Goal: Download file/media

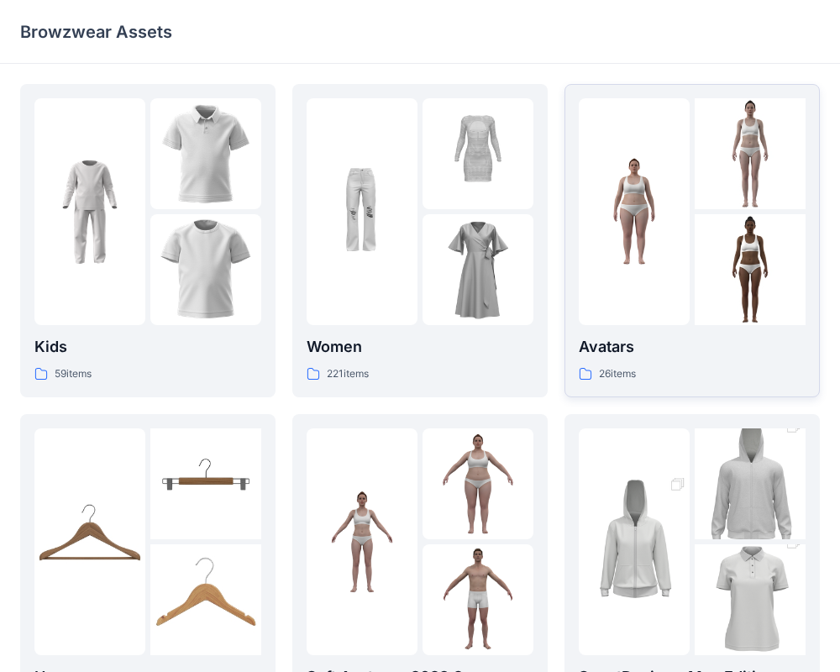
click at [625, 283] on div at bounding box center [634, 211] width 111 height 227
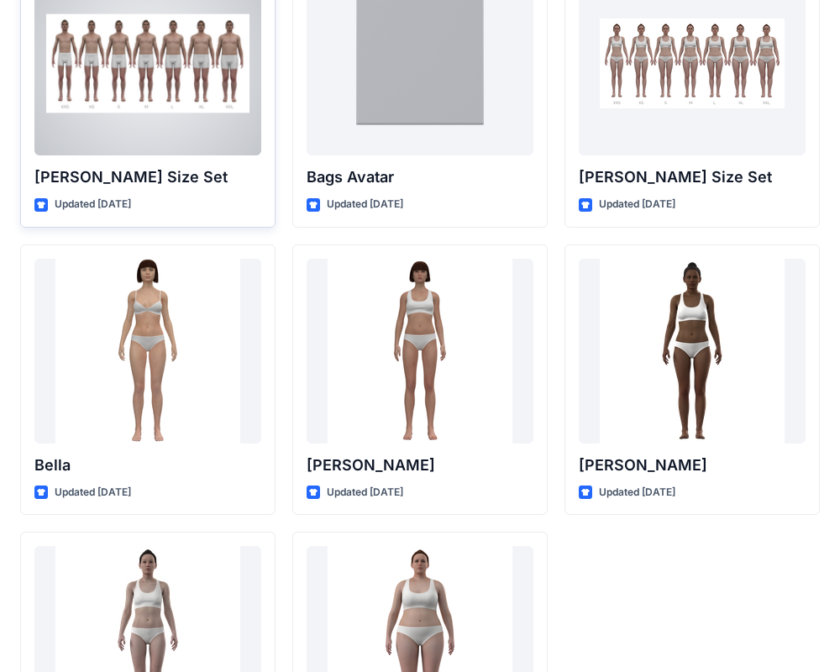
scroll to position [1857, 0]
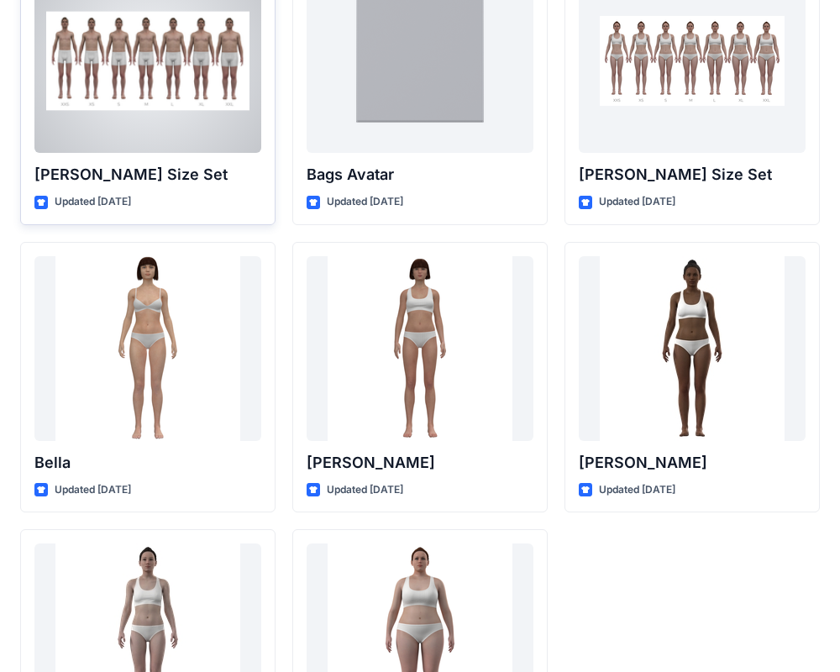
click at [170, 113] on div at bounding box center [147, 60] width 227 height 185
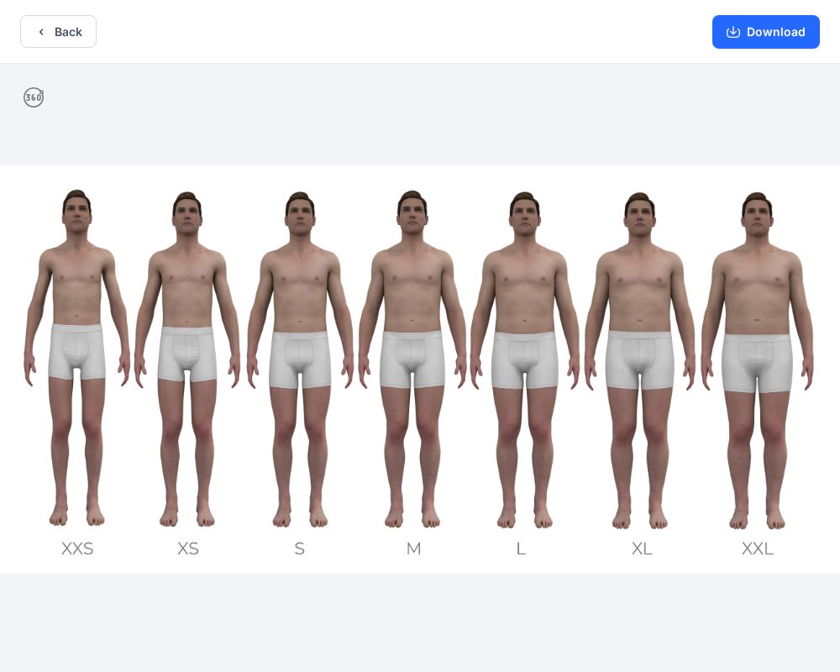
click at [30, 97] on icon at bounding box center [34, 97] width 20 height 20
drag, startPoint x: 411, startPoint y: 231, endPoint x: 376, endPoint y: 242, distance: 36.9
click at [376, 242] on img at bounding box center [420, 370] width 840 height 408
click at [740, 39] on button "Download" at bounding box center [766, 32] width 108 height 34
click at [739, 29] on icon "button" at bounding box center [733, 31] width 13 height 13
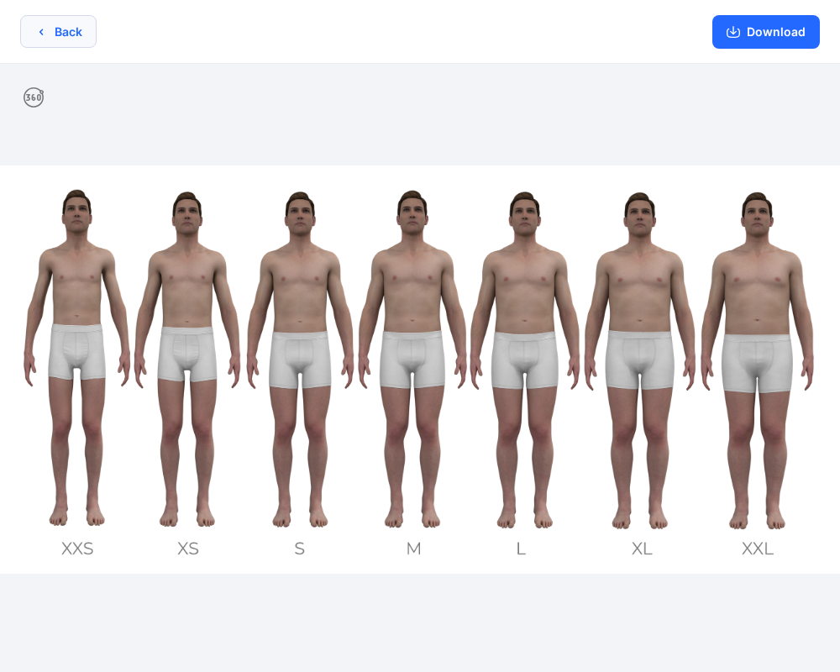
click at [43, 27] on icon "button" at bounding box center [40, 31] width 13 height 13
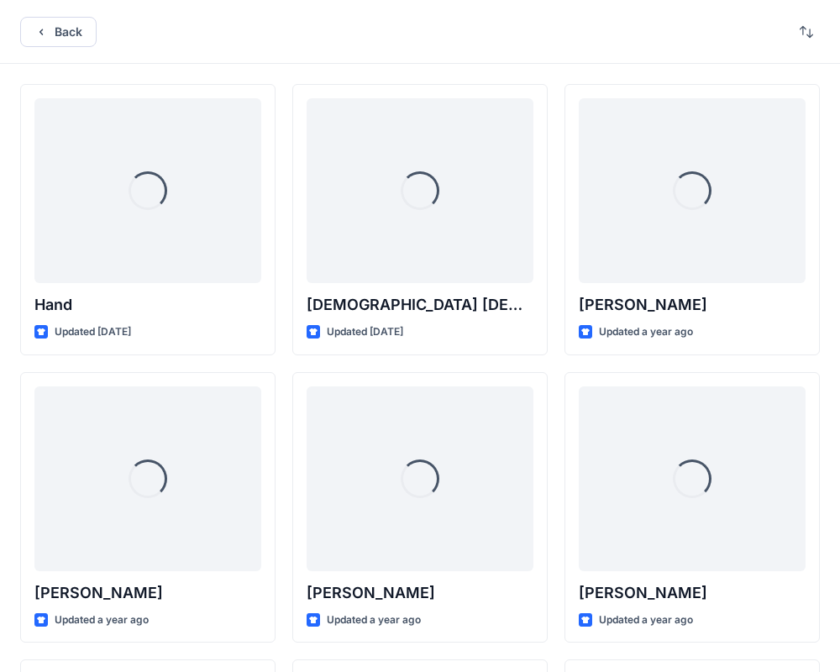
scroll to position [1857, 0]
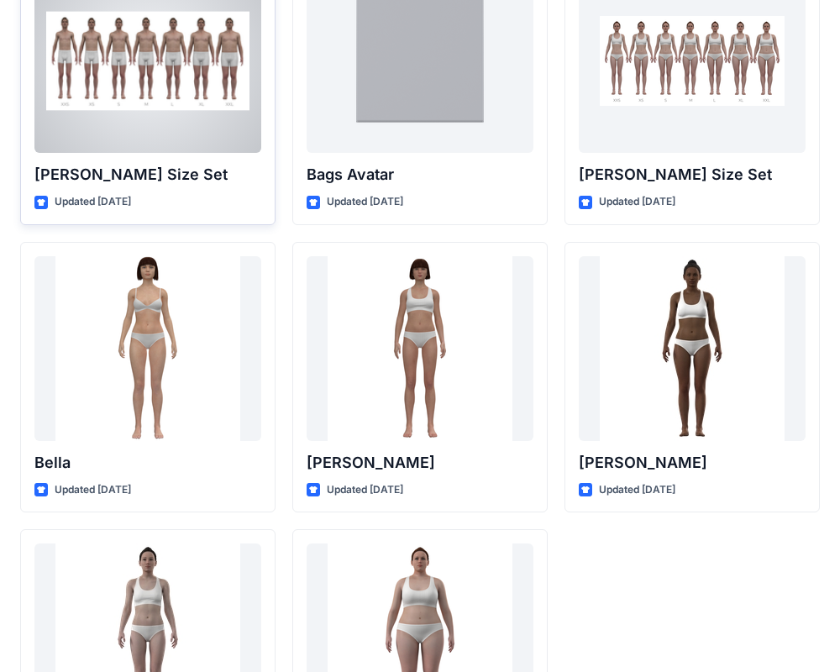
click at [161, 118] on div at bounding box center [147, 60] width 227 height 185
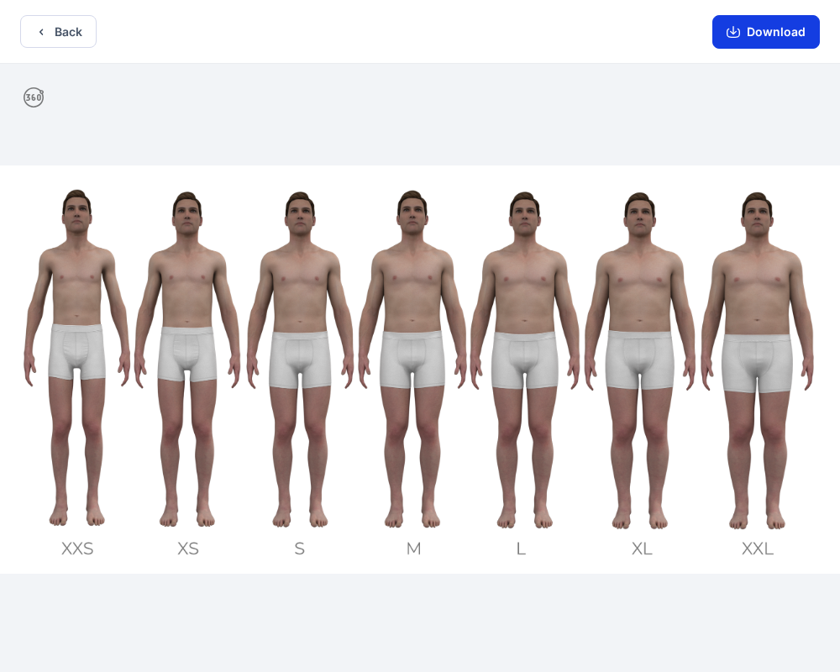
click at [760, 30] on button "Download" at bounding box center [766, 32] width 108 height 34
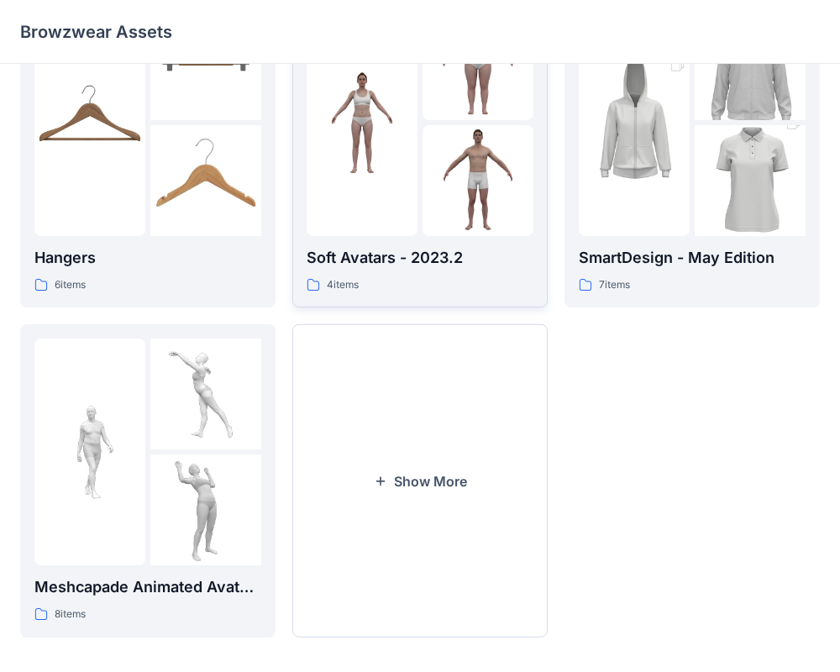
scroll to position [431, 0]
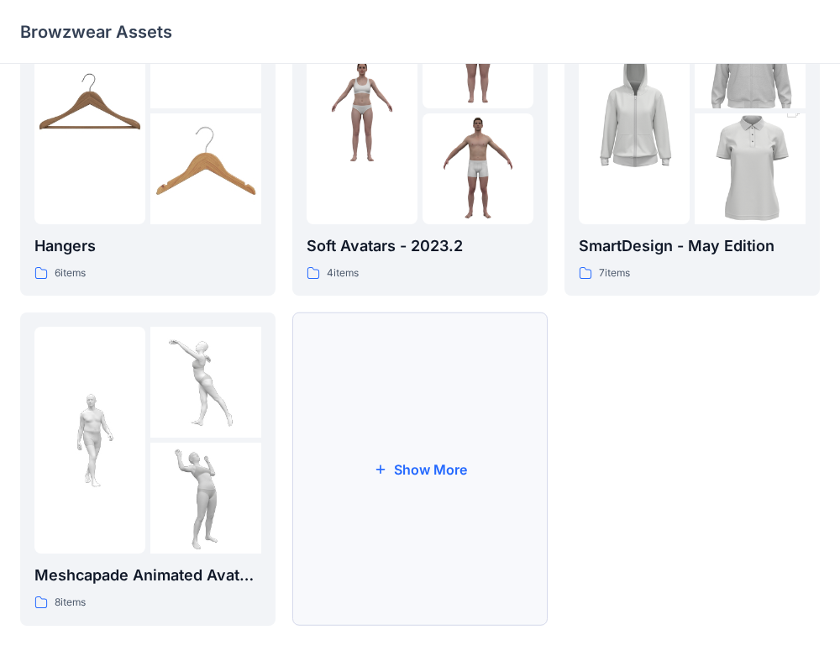
click at [420, 466] on button "Show More" at bounding box center [419, 469] width 255 height 313
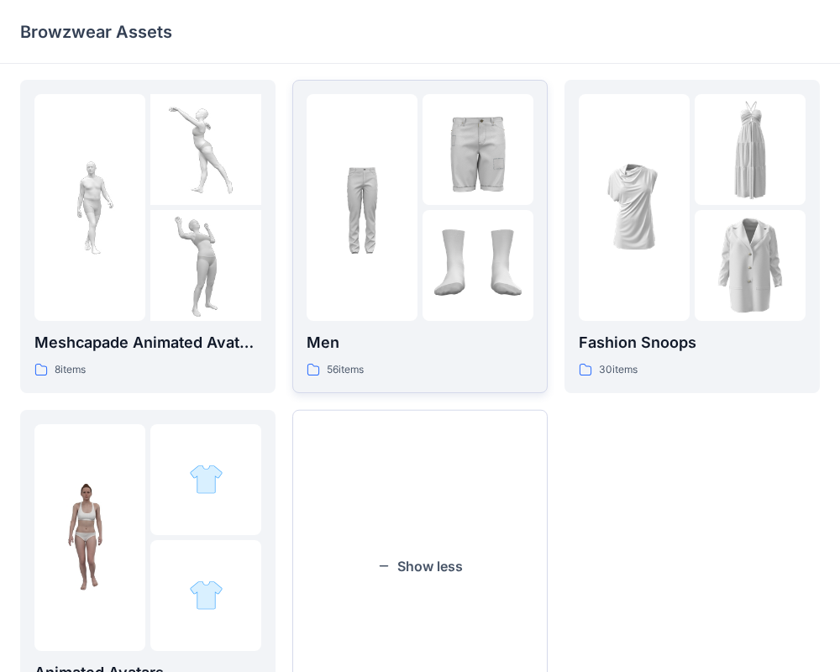
scroll to position [665, 0]
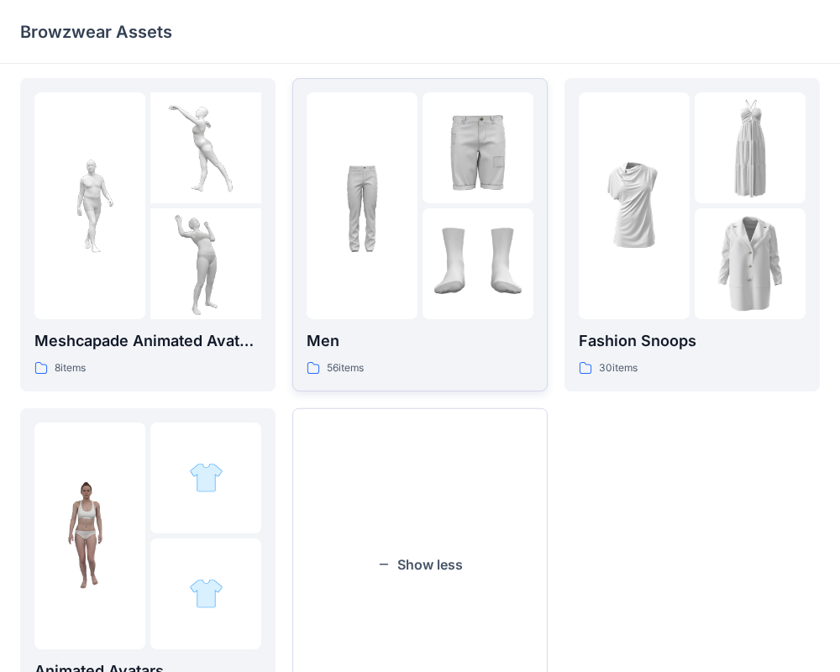
click at [434, 176] on img at bounding box center [478, 147] width 111 height 111
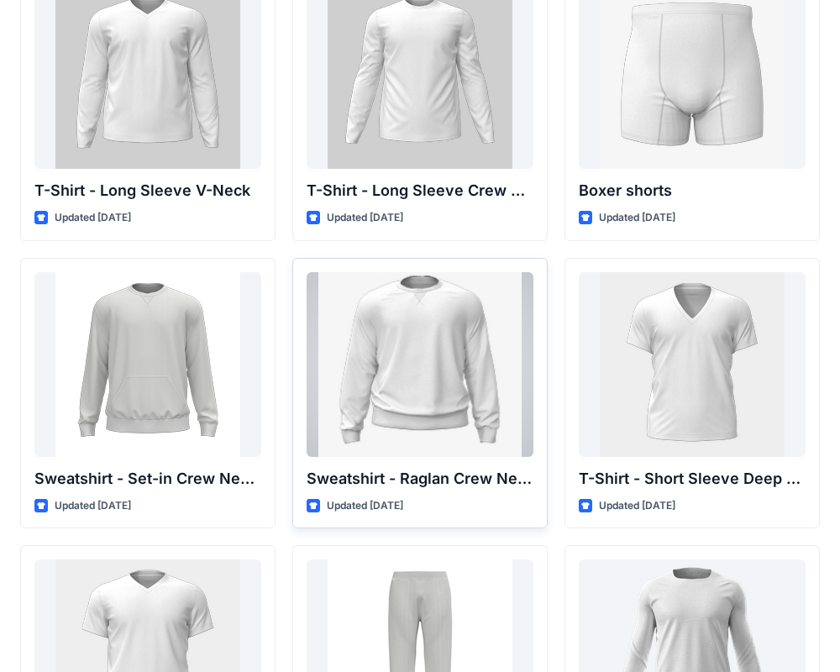
scroll to position [1292, 0]
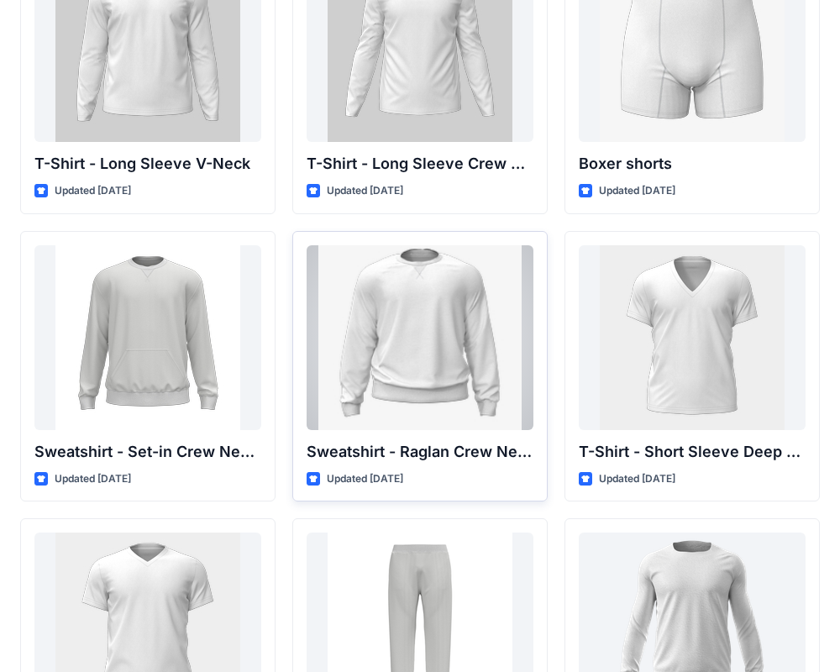
click at [423, 320] on div at bounding box center [420, 337] width 227 height 185
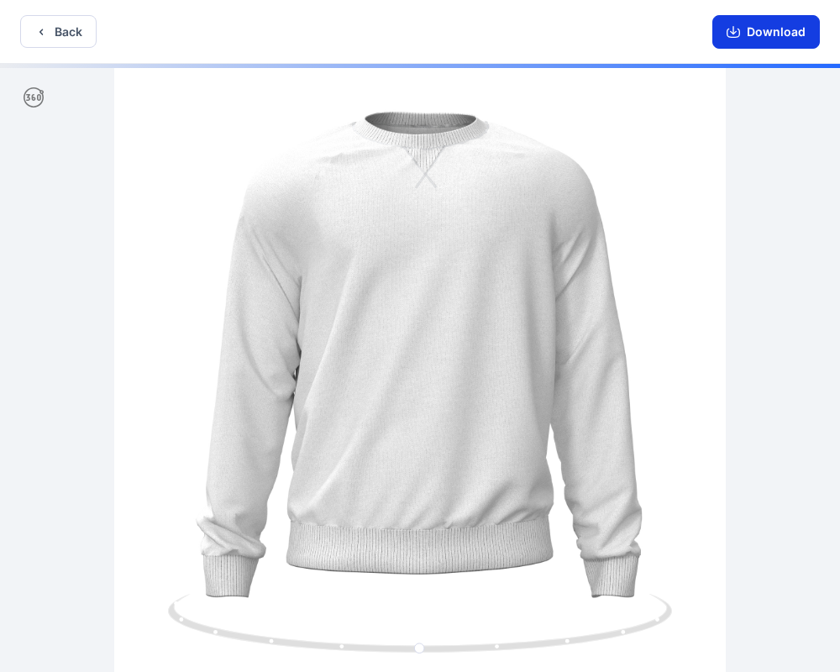
click at [754, 30] on button "Download" at bounding box center [766, 32] width 108 height 34
